Goal: Find specific page/section: Find specific page/section

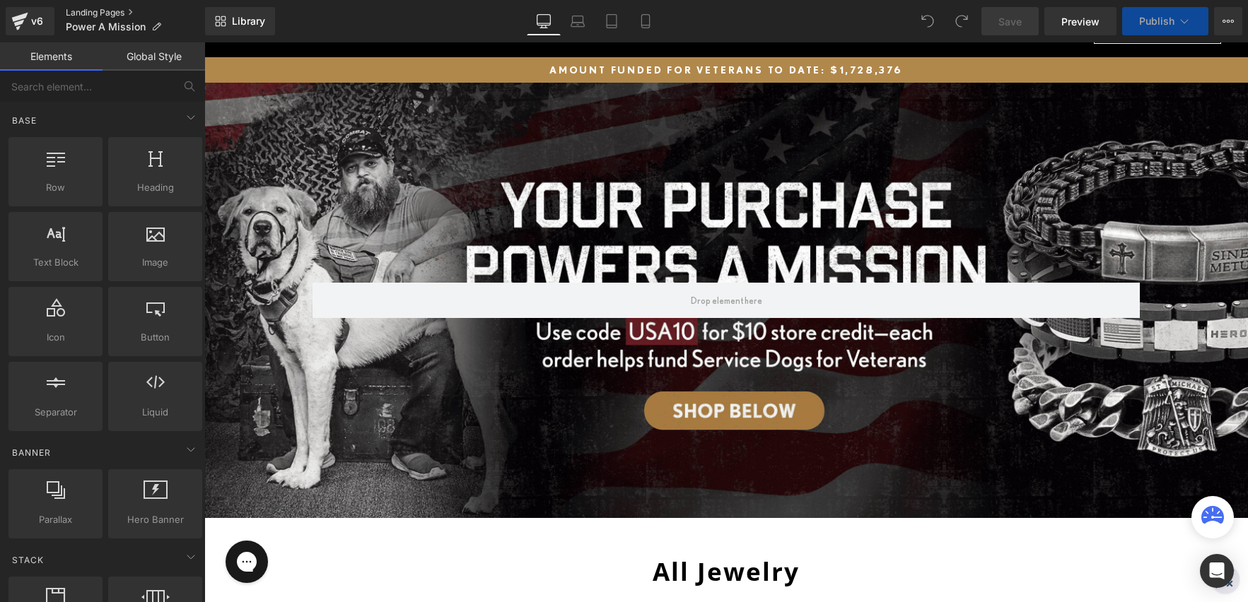
scroll to position [163, 0]
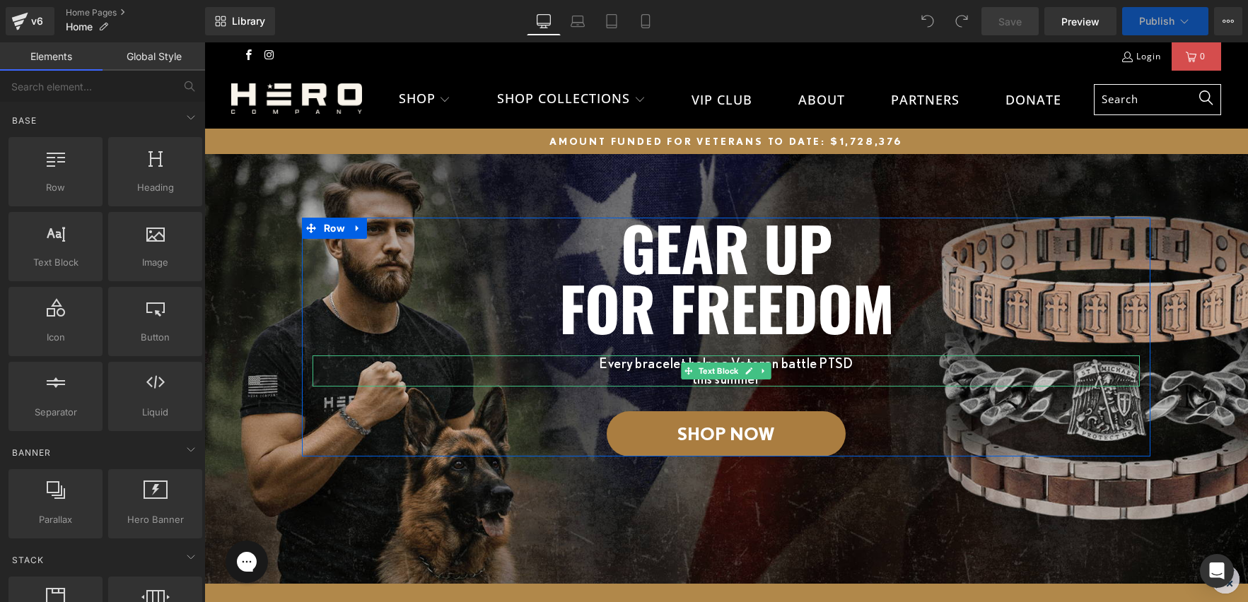
click at [794, 365] on p "Every bracelet helps a Veteran battle PTSD" at bounding box center [725, 364] width 827 height 16
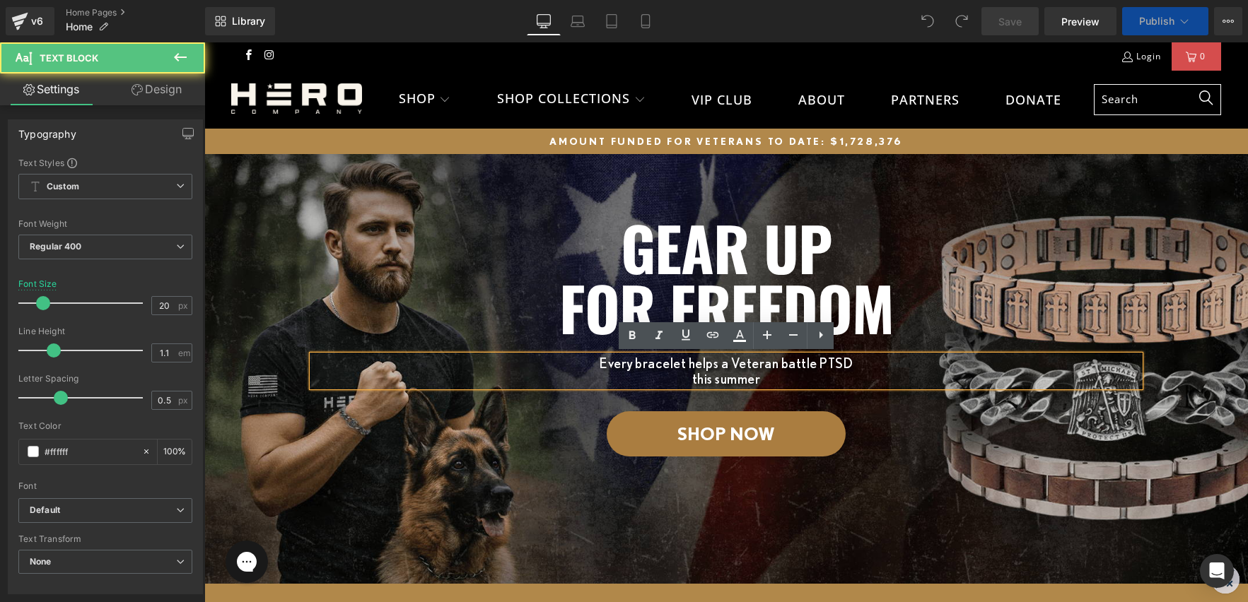
drag, startPoint x: 765, startPoint y: 377, endPoint x: 691, endPoint y: 378, distance: 73.5
click at [691, 378] on p "this summer" at bounding box center [725, 379] width 827 height 16
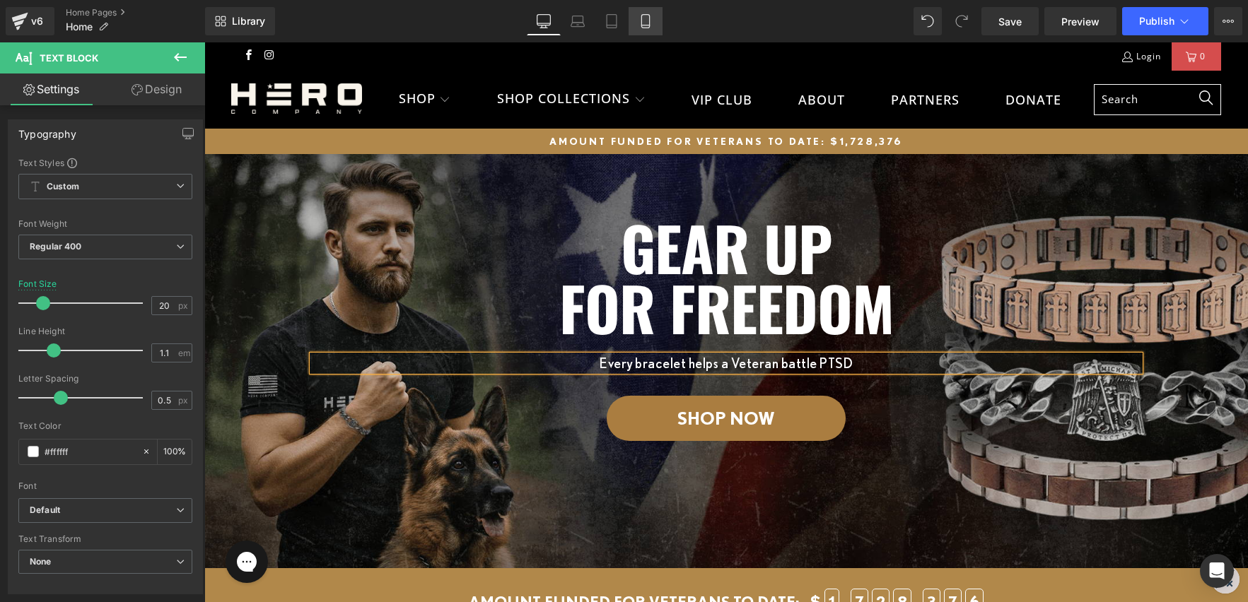
click at [649, 22] on icon at bounding box center [645, 21] width 8 height 13
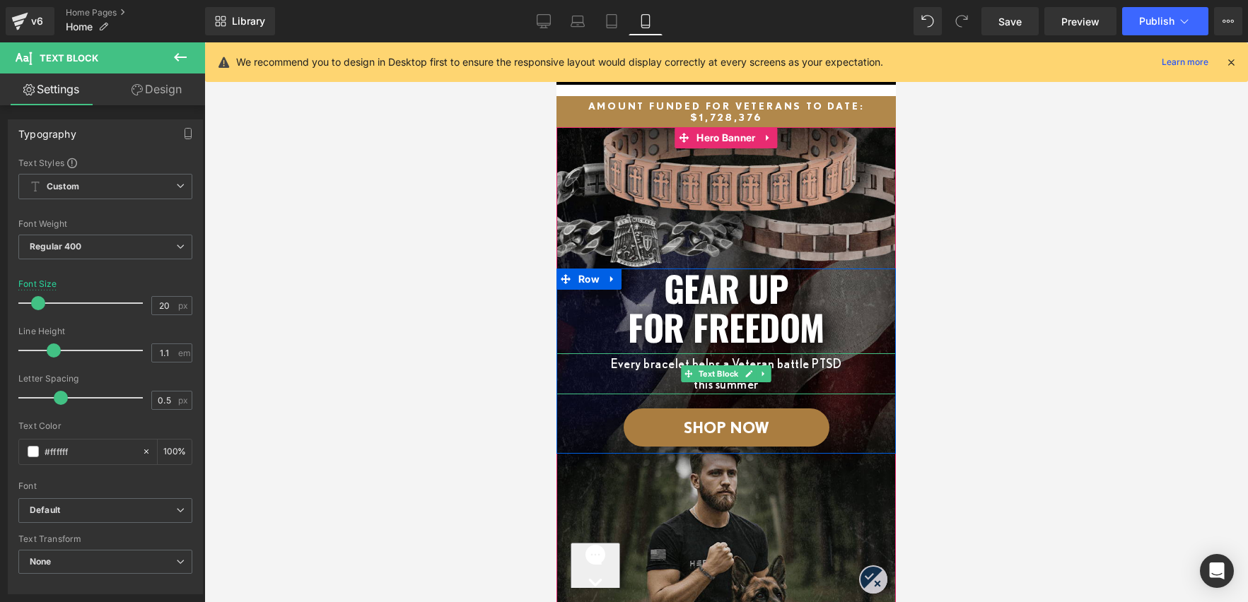
click at [750, 387] on p "this summer" at bounding box center [726, 384] width 290 height 21
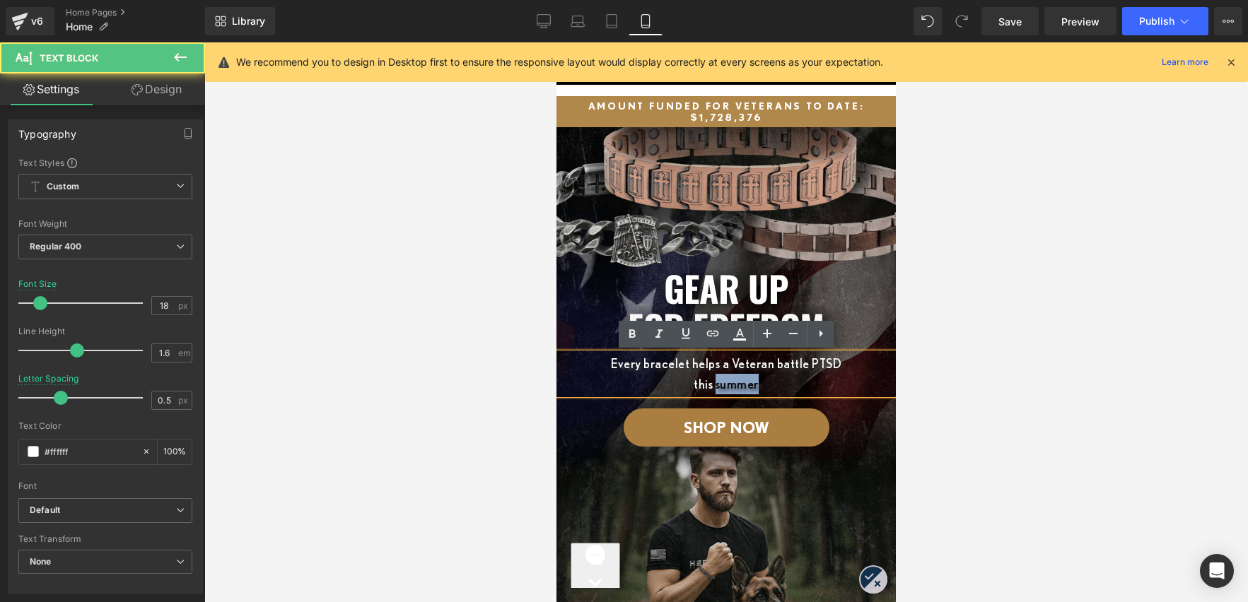
click at [750, 387] on p "this summer" at bounding box center [726, 384] width 290 height 21
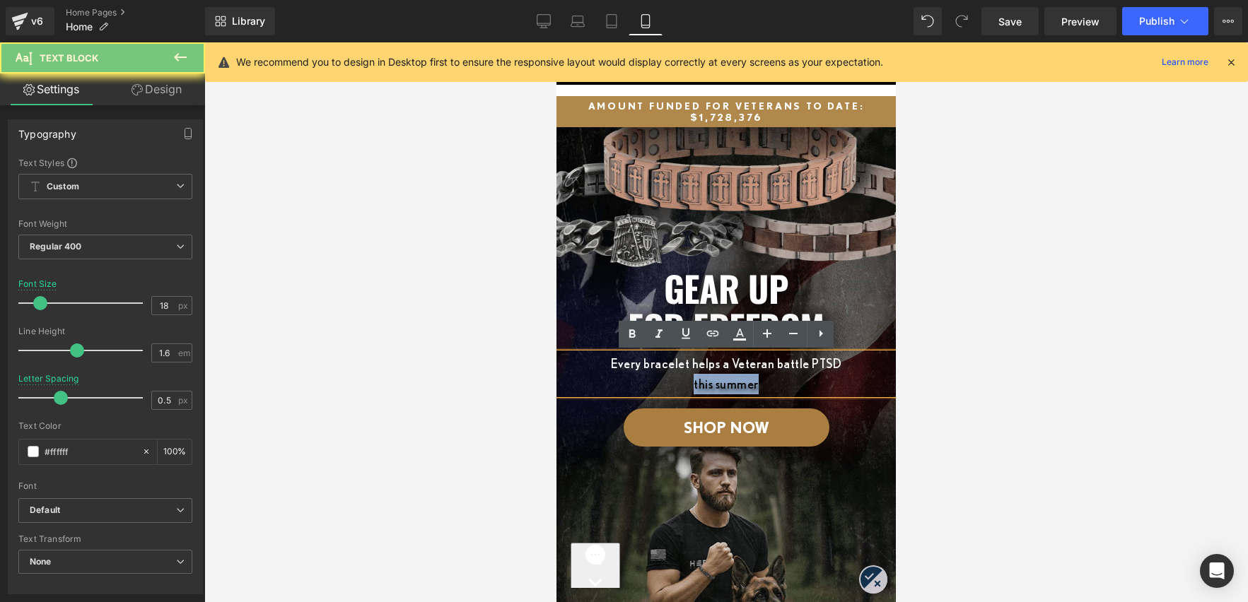
click at [750, 387] on p "this summer" at bounding box center [726, 384] width 290 height 21
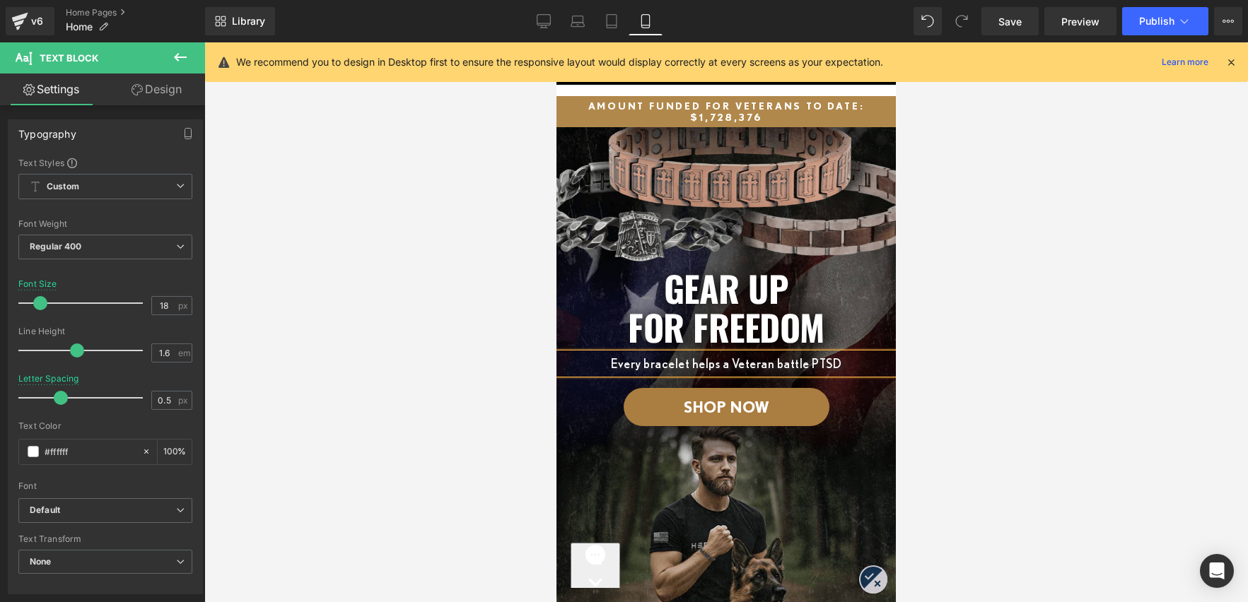
click at [982, 347] on div at bounding box center [725, 322] width 1043 height 560
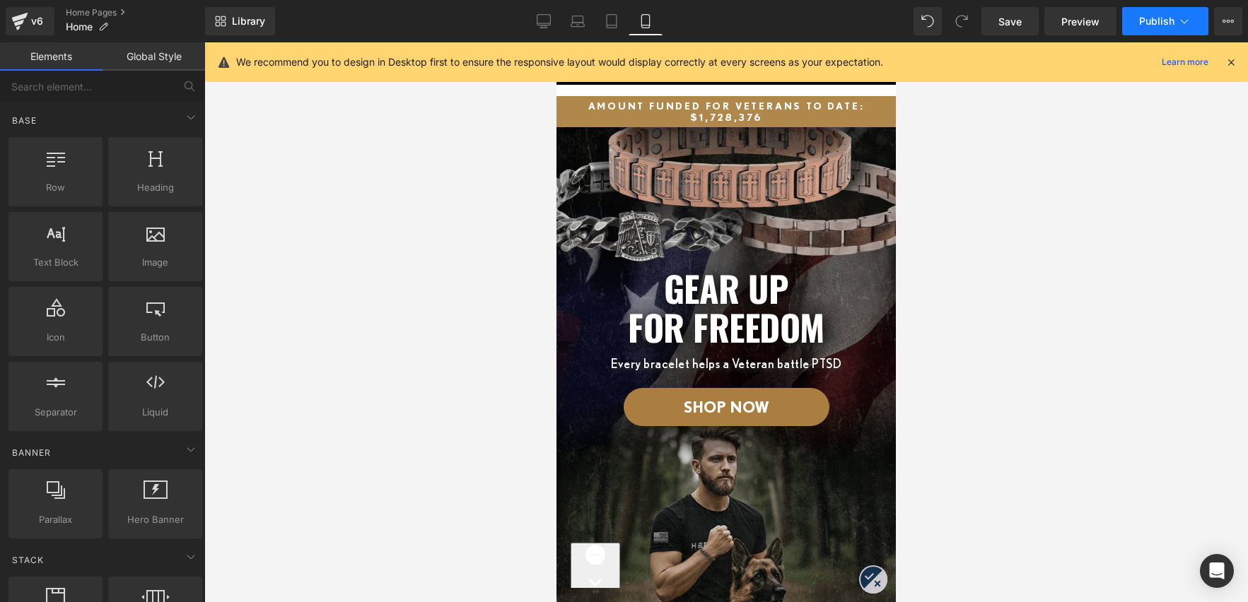
click at [1146, 20] on span "Publish" at bounding box center [1156, 21] width 35 height 11
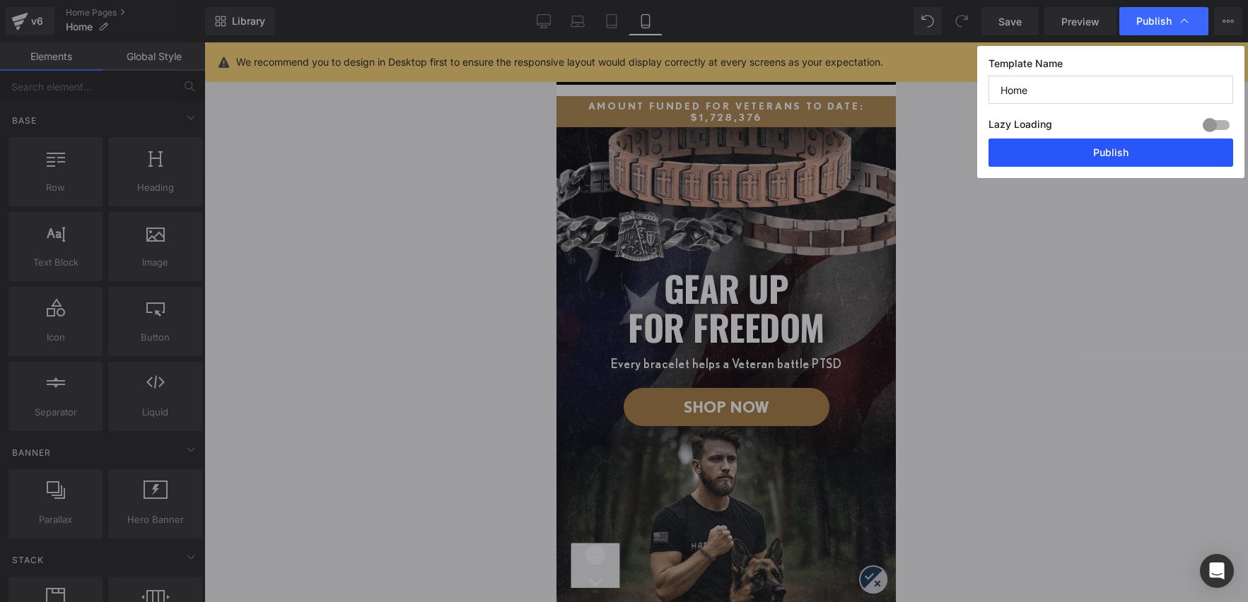
click at [1104, 151] on button "Publish" at bounding box center [1110, 153] width 245 height 28
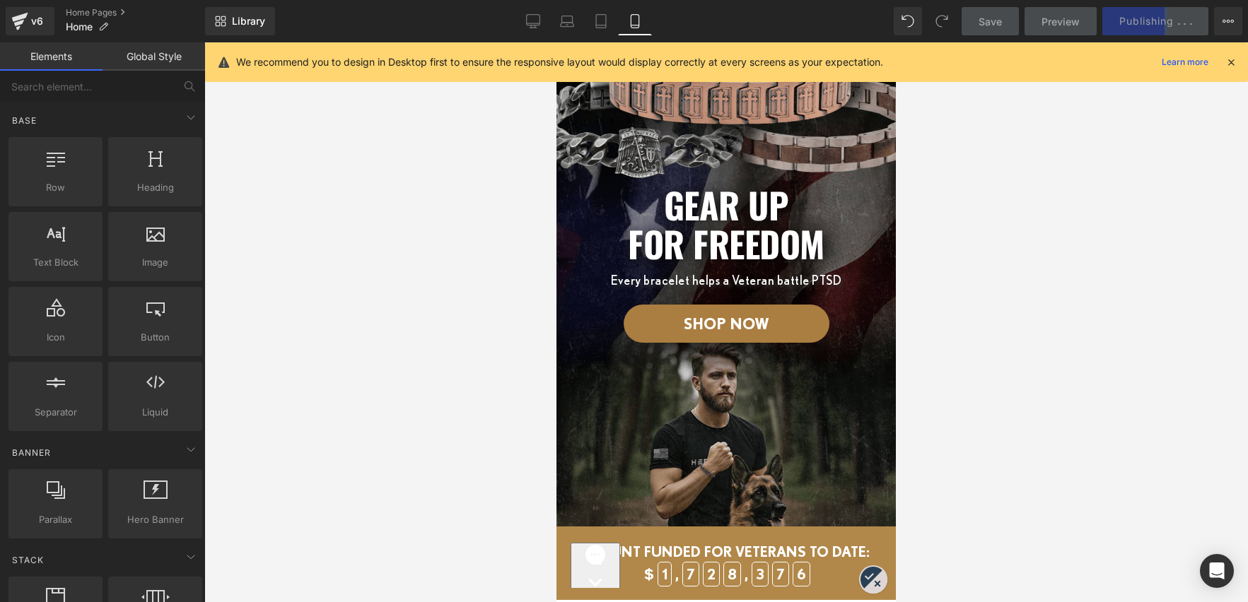
scroll to position [57, 0]
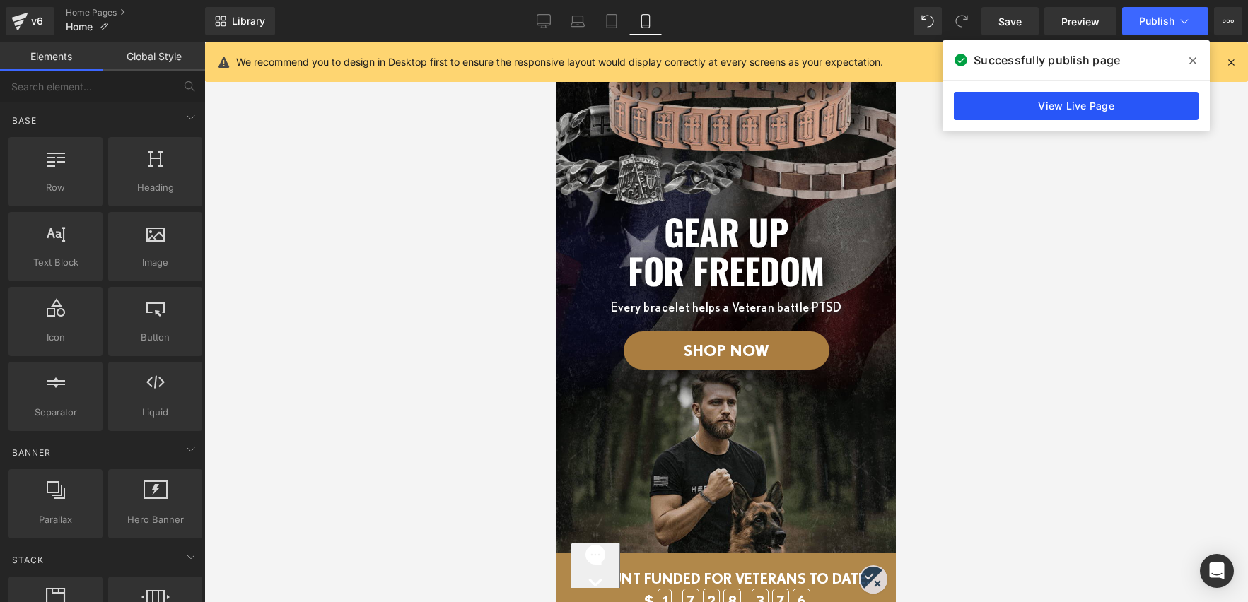
click at [1108, 108] on link "View Live Page" at bounding box center [1076, 106] width 245 height 28
